Goal: Ask a question

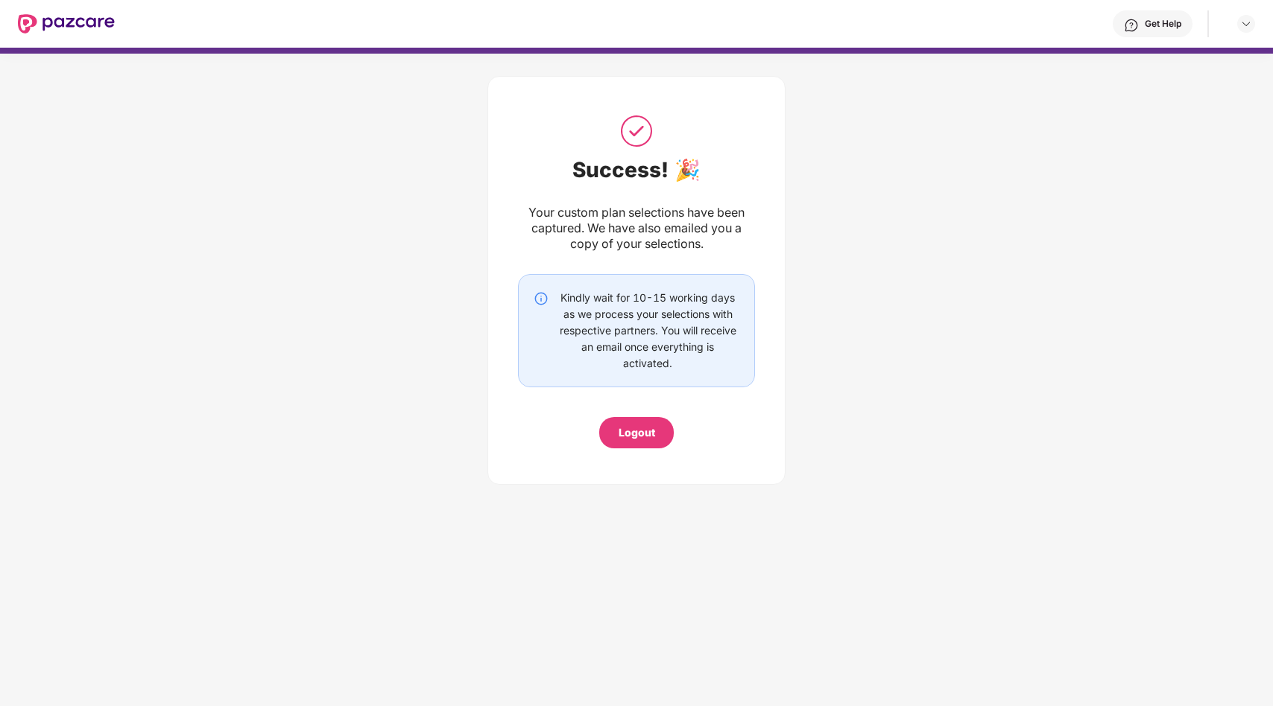
click at [1154, 28] on div "Get Help" at bounding box center [1163, 24] width 37 height 12
click at [1247, 28] on img at bounding box center [1246, 24] width 12 height 12
click at [1168, 8] on div "Get Help" at bounding box center [685, 24] width 1140 height 48
click at [1153, 19] on div "Get Help" at bounding box center [1163, 24] width 37 height 12
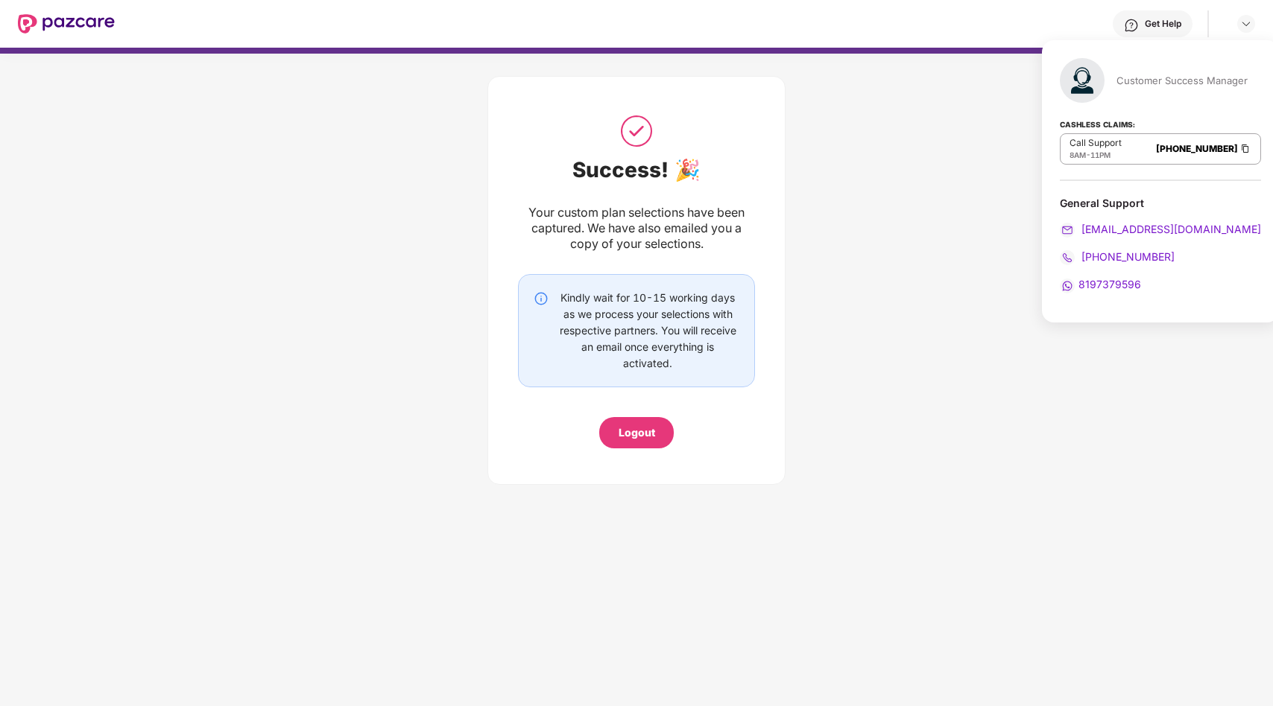
click at [993, 250] on div "Success! 🎉 Your custom plan selections have been captured. We have also emailed…" at bounding box center [636, 277] width 1273 height 446
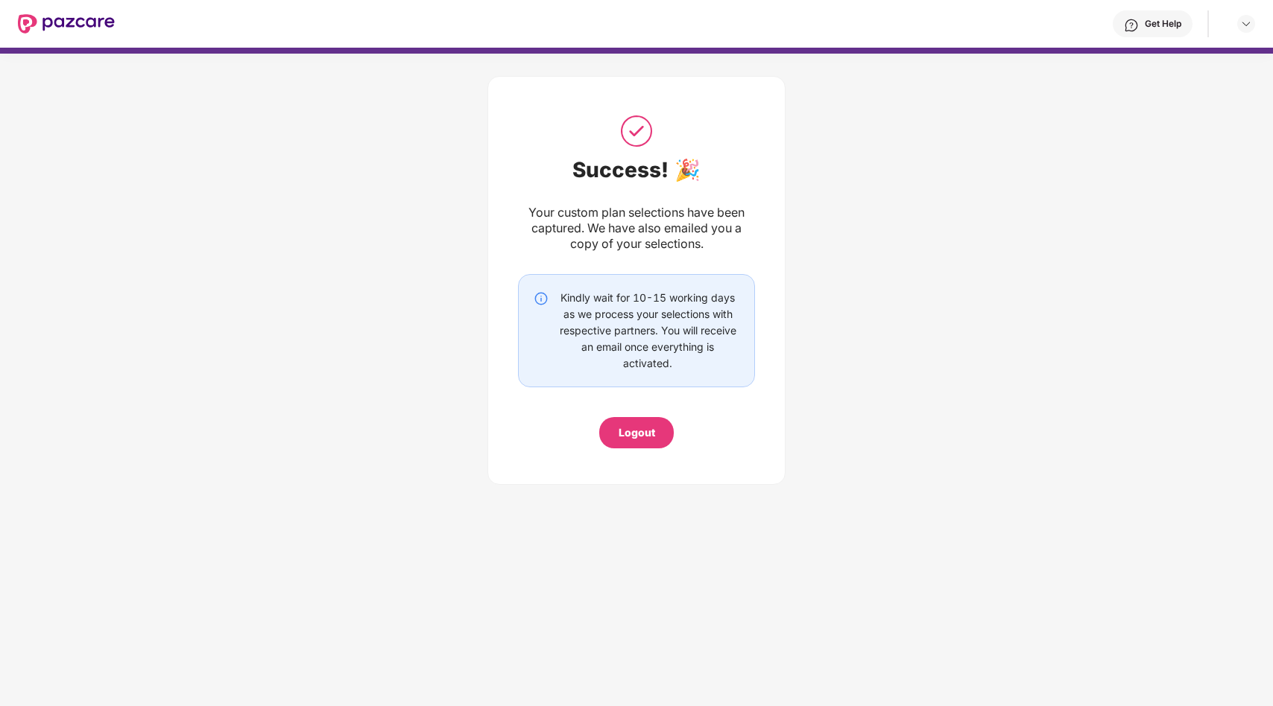
click at [1163, 30] on div "Get Help" at bounding box center [1153, 23] width 80 height 27
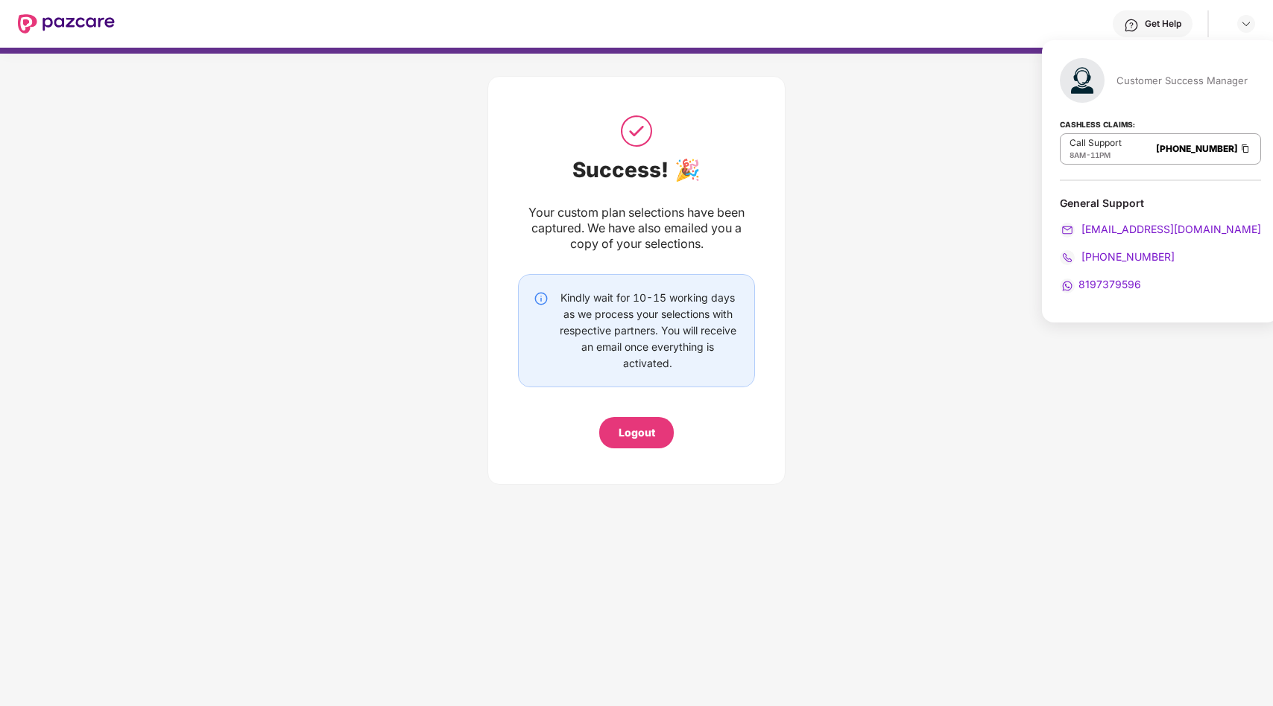
click at [944, 309] on div "Success! 🎉 Your custom plan selections have been captured. We have also emailed…" at bounding box center [636, 277] width 1273 height 446
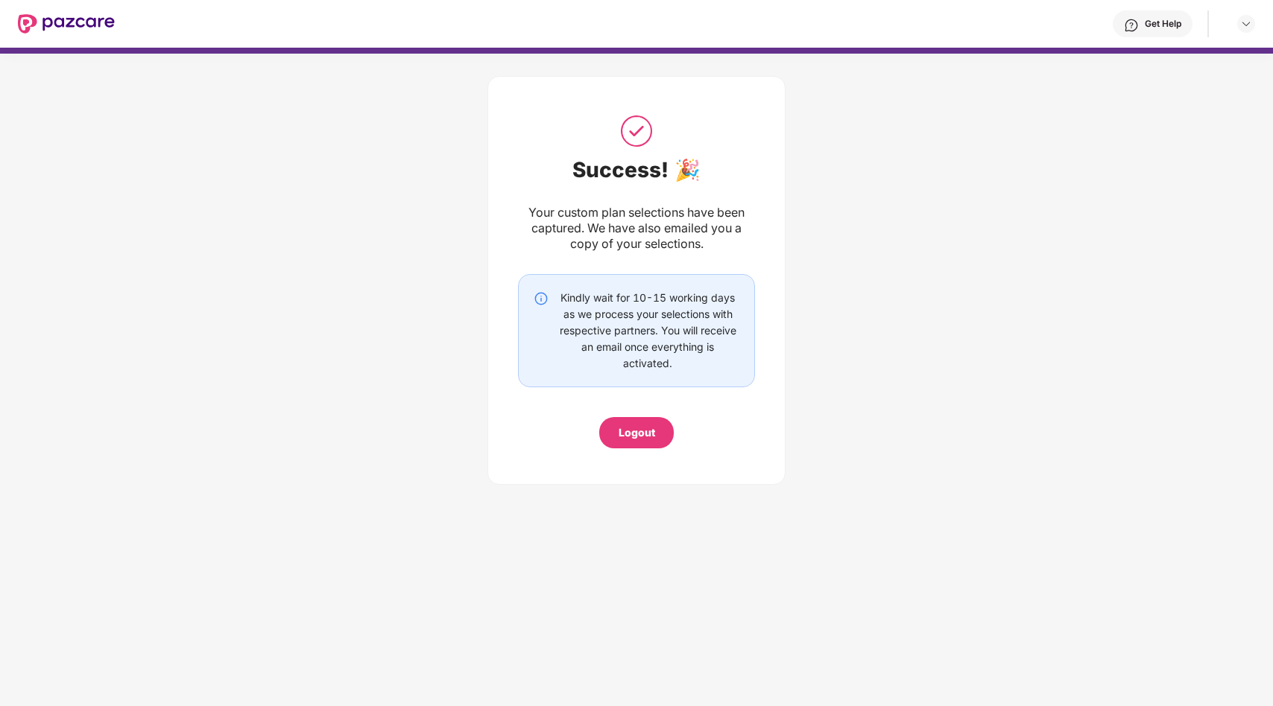
click at [1158, 39] on div "Get Help" at bounding box center [685, 24] width 1140 height 48
